Goal: Information Seeking & Learning: Find specific fact

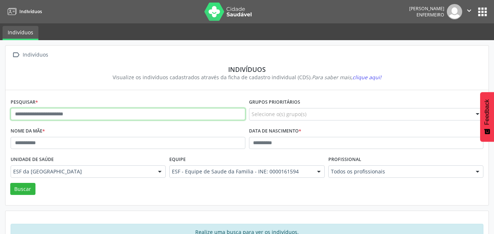
click at [149, 117] on input "text" at bounding box center [128, 114] width 235 height 12
click at [10, 183] on button "Buscar" at bounding box center [22, 189] width 25 height 12
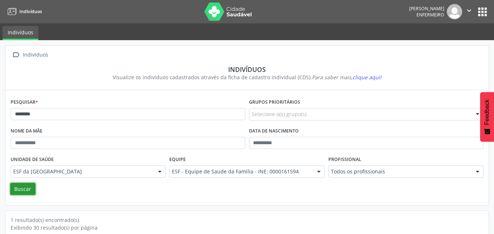
click at [24, 188] on button "Buscar" at bounding box center [22, 189] width 25 height 12
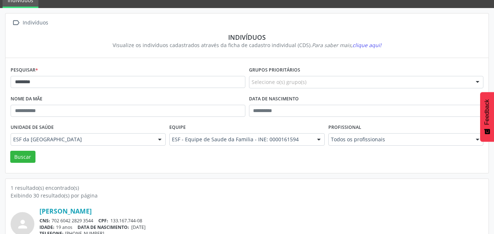
scroll to position [64, 0]
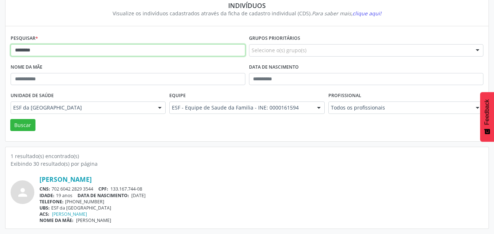
click at [59, 50] on input "********" at bounding box center [128, 50] width 235 height 12
type input "****"
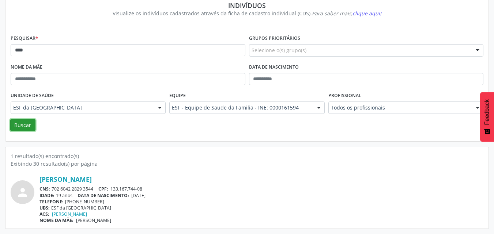
click at [26, 131] on button "Buscar" at bounding box center [22, 125] width 25 height 12
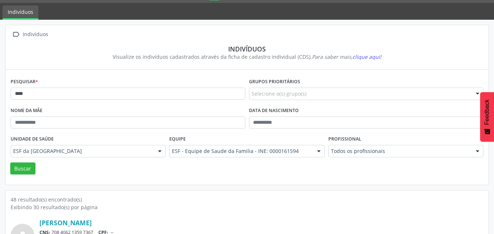
scroll to position [0, 0]
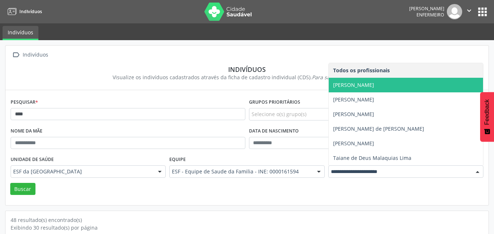
click at [353, 88] on span "[PERSON_NAME]" at bounding box center [353, 85] width 41 height 7
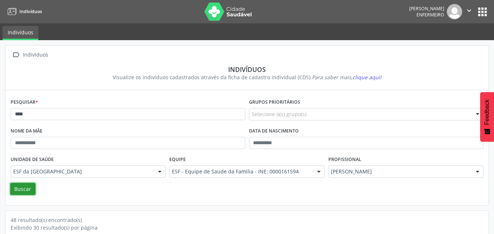
click at [12, 188] on button "Buscar" at bounding box center [22, 189] width 25 height 12
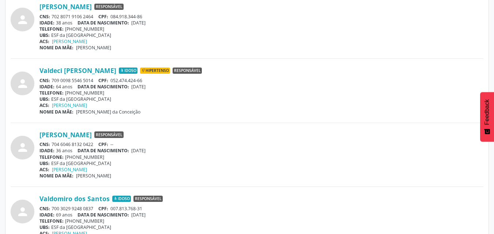
scroll to position [641, 0]
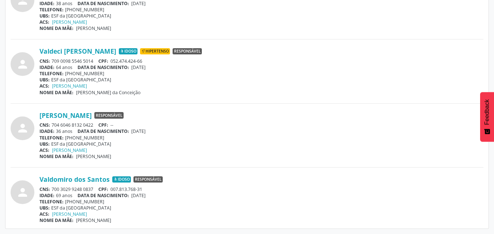
drag, startPoint x: 34, startPoint y: 175, endPoint x: 110, endPoint y: 181, distance: 76.3
click at [110, 181] on div "person Valdomiro dos Santos Idoso Responsável CNS: 700 3029 9248 0837 CPF: 007.…" at bounding box center [247, 199] width 473 height 48
copy div "Valdomiro dos Santos"
